Goal: Task Accomplishment & Management: Complete application form

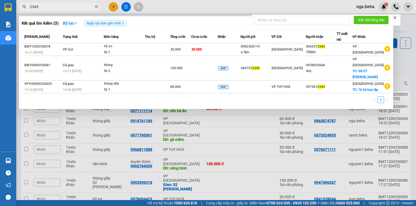
click at [62, 6] on input "2345" at bounding box center [62, 7] width 64 height 6
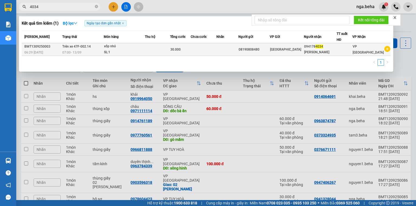
type input "4034"
click at [164, 49] on td at bounding box center [157, 49] width 25 height 13
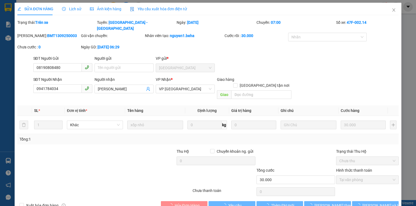
type input "08190808480"
type input "0941784034"
type input "[PERSON_NAME]"
type input "30.000"
type input "0"
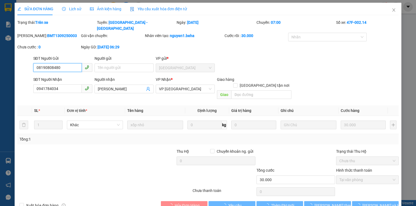
click at [71, 84] on input "0941784034" at bounding box center [57, 88] width 48 height 9
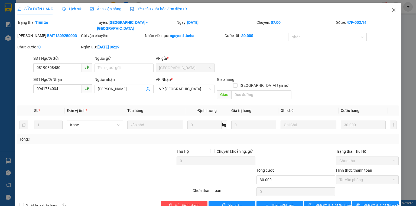
click at [392, 8] on span "Close" at bounding box center [393, 10] width 15 height 15
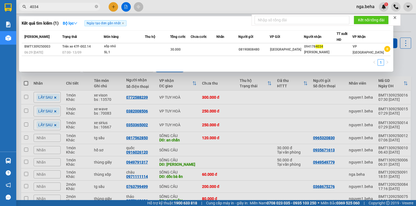
click at [53, 6] on input "4034" at bounding box center [62, 7] width 64 height 6
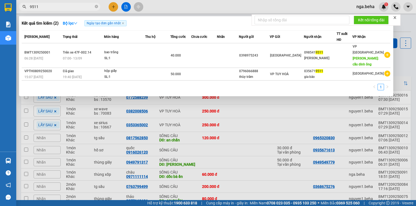
type input "9511"
click at [114, 91] on div at bounding box center [208, 103] width 416 height 206
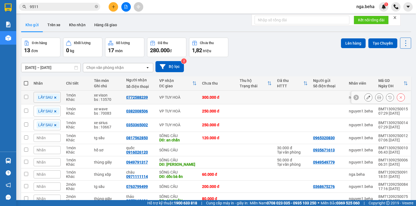
click at [114, 91] on td "xe vison bs : 13570" at bounding box center [107, 98] width 32 height 14
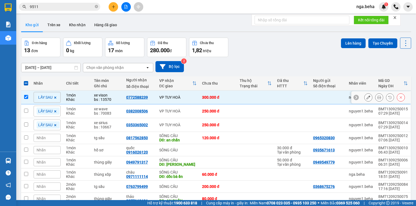
click at [119, 95] on div "xe vison" at bounding box center [107, 95] width 27 height 4
checkbox input "false"
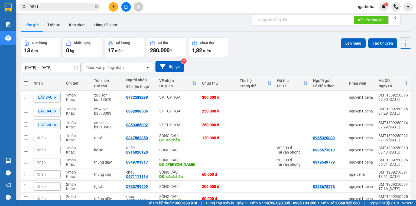
click at [51, 3] on span "9511" at bounding box center [59, 7] width 81 height 8
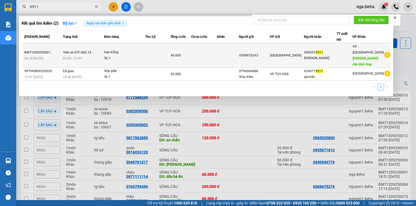
click at [122, 50] on div "bao trắng" at bounding box center [124, 53] width 41 height 6
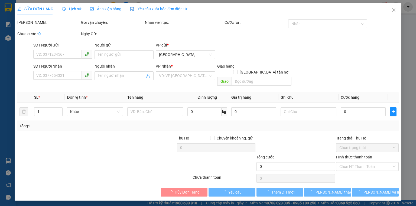
type input "0398975243"
type input "0985419511"
type input "[PERSON_NAME]"
type input "cầu dinh ông"
type input "40.000"
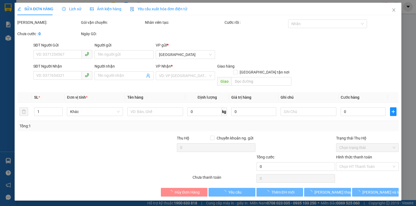
type input "0"
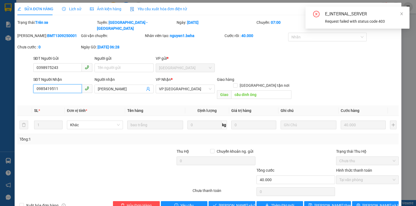
click at [63, 84] on input "0985419511" at bounding box center [57, 88] width 48 height 9
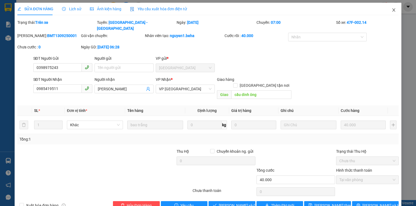
click at [392, 9] on icon "close" at bounding box center [393, 9] width 3 height 3
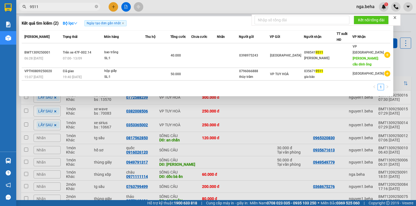
click at [70, 7] on input "9511" at bounding box center [62, 7] width 64 height 6
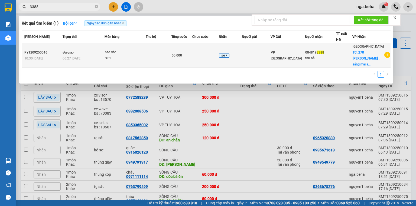
click at [178, 56] on span "50.000" at bounding box center [177, 56] width 10 height 4
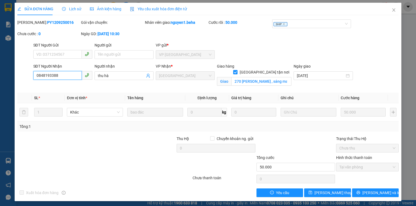
click at [69, 73] on input "0848193388" at bounding box center [57, 75] width 48 height 9
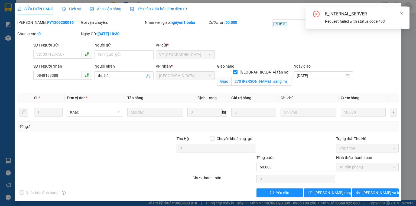
click at [403, 13] on icon "close" at bounding box center [401, 13] width 3 height 3
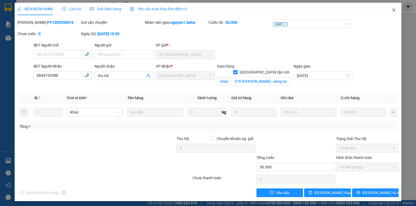
click at [392, 10] on icon "close" at bounding box center [393, 10] width 4 height 4
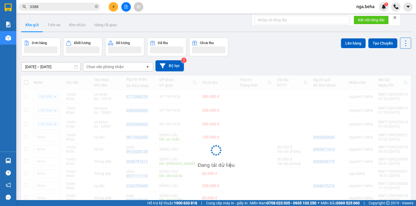
click at [49, 7] on input "3388" at bounding box center [62, 7] width 64 height 6
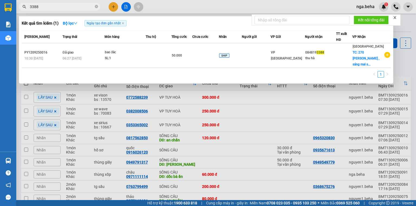
click at [49, 7] on input "3388" at bounding box center [62, 7] width 64 height 6
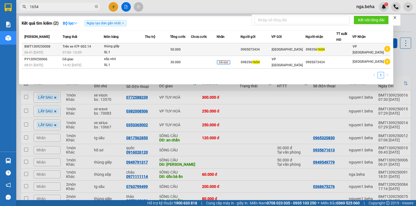
type input "1654"
click at [166, 51] on td at bounding box center [157, 49] width 25 height 13
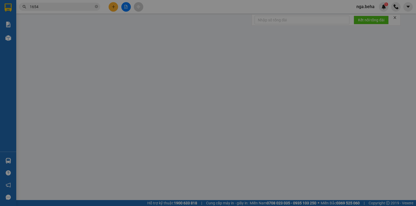
type input "0905073434"
type input "0983561654"
type input "50.000"
type input "0"
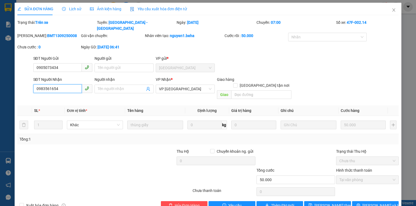
click at [58, 84] on input "0983561654" at bounding box center [57, 88] width 48 height 9
click at [391, 11] on icon "close" at bounding box center [393, 10] width 4 height 4
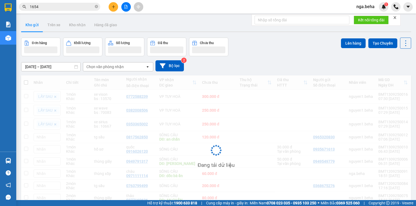
click at [46, 7] on input "1654" at bounding box center [62, 7] width 64 height 6
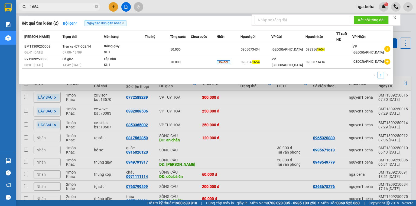
click at [46, 7] on input "1654" at bounding box center [62, 7] width 64 height 6
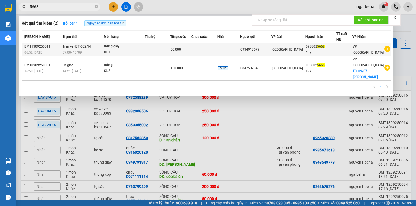
type input "5668"
click at [190, 48] on div "50.000" at bounding box center [181, 50] width 21 height 6
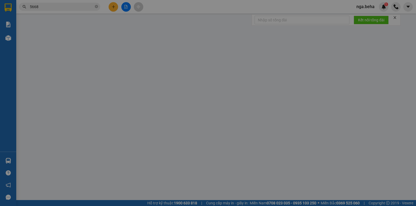
type input "0934917579"
type input "0938025668"
type input "duy"
type input "50.000"
type input "0"
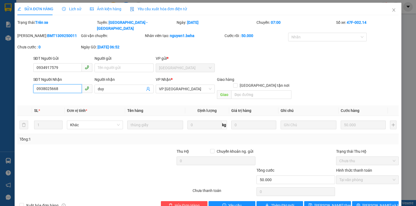
click at [65, 84] on input "0938025668" at bounding box center [57, 88] width 48 height 9
click at [388, 12] on span "Close" at bounding box center [393, 10] width 15 height 15
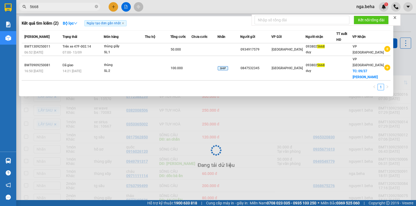
click at [55, 7] on input "5668" at bounding box center [62, 7] width 64 height 6
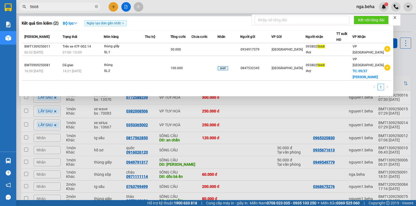
click at [55, 7] on input "5668" at bounding box center [62, 7] width 64 height 6
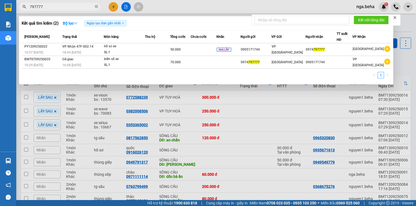
type input "797777"
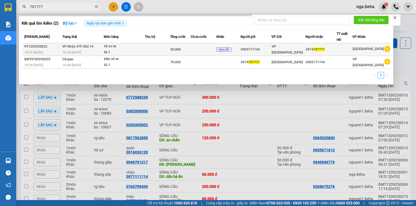
click at [132, 44] on div "hồ sơ xe" at bounding box center [124, 47] width 41 height 6
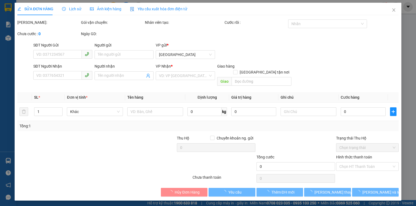
type input "0905171744"
type input "0974797777"
type input "50.000"
type input "0"
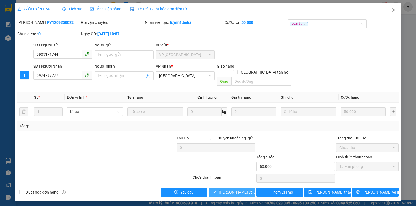
click at [233, 189] on span "[PERSON_NAME] và Giao hàng" at bounding box center [245, 192] width 52 height 6
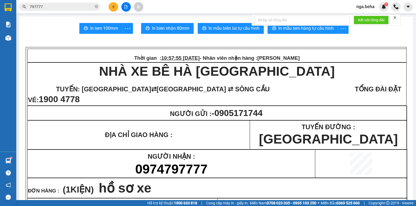
click at [78, 7] on input "797777" at bounding box center [62, 7] width 64 height 6
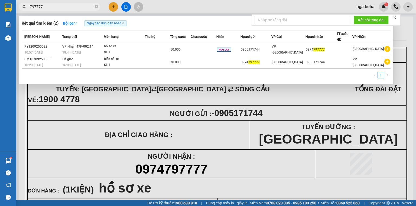
paste input "0945548775"
click at [78, 7] on input "797777" at bounding box center [62, 7] width 64 height 6
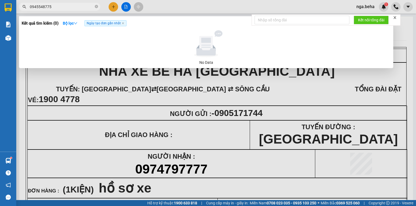
type input "0945548775"
click at [202, 146] on div at bounding box center [208, 103] width 416 height 206
